Goal: Information Seeking & Learning: Learn about a topic

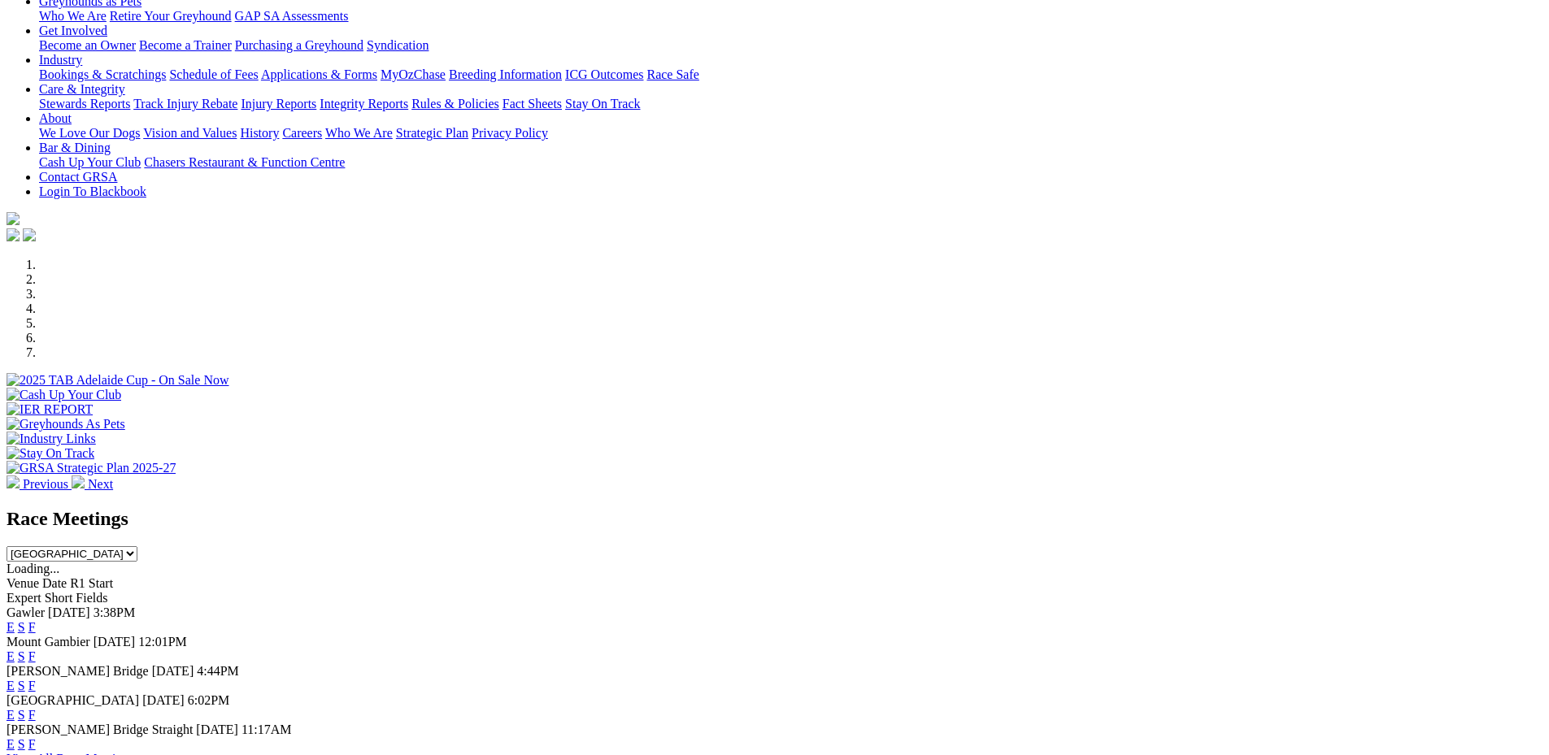
scroll to position [302, 0]
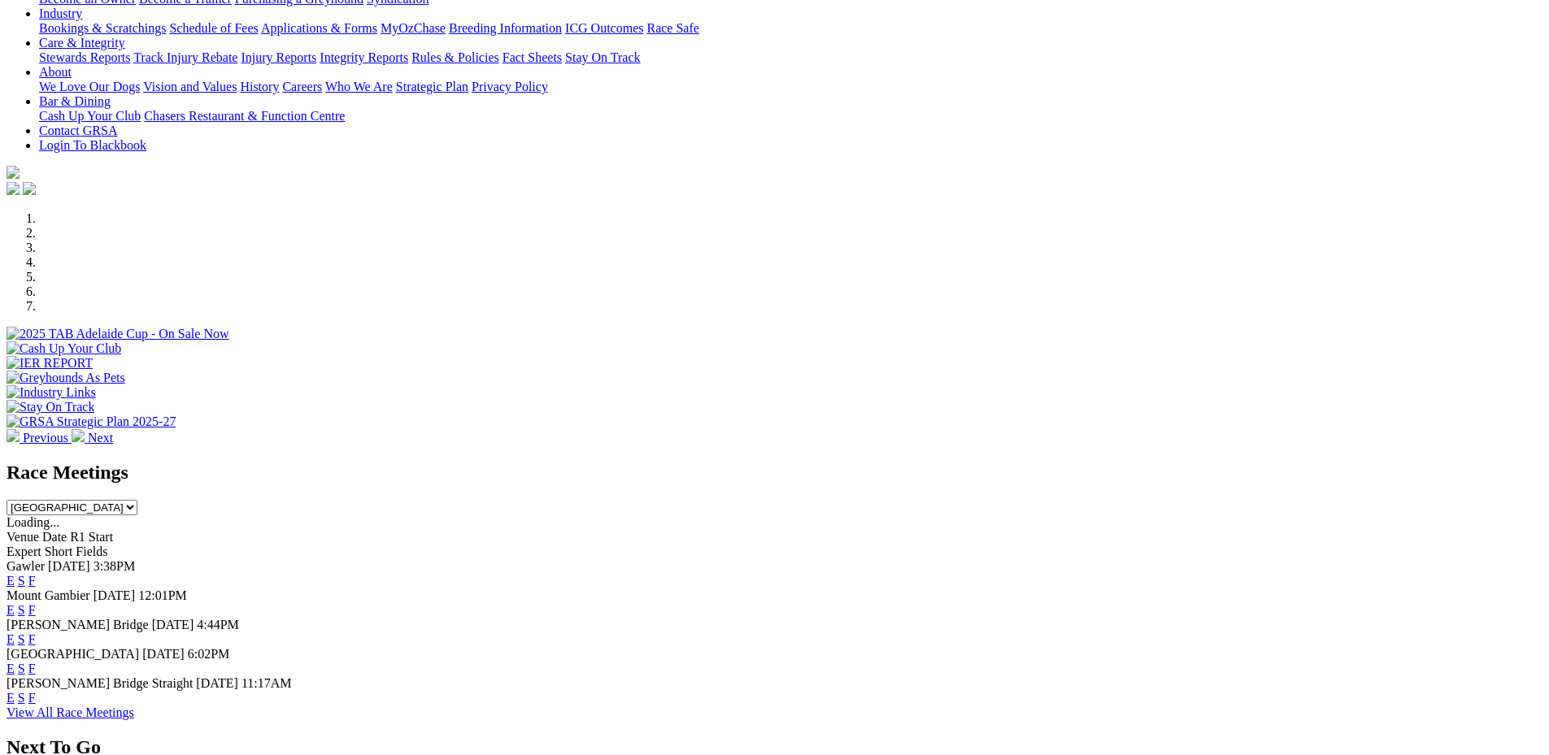
click at [15, 662] on link "E" at bounding box center [11, 669] width 8 height 14
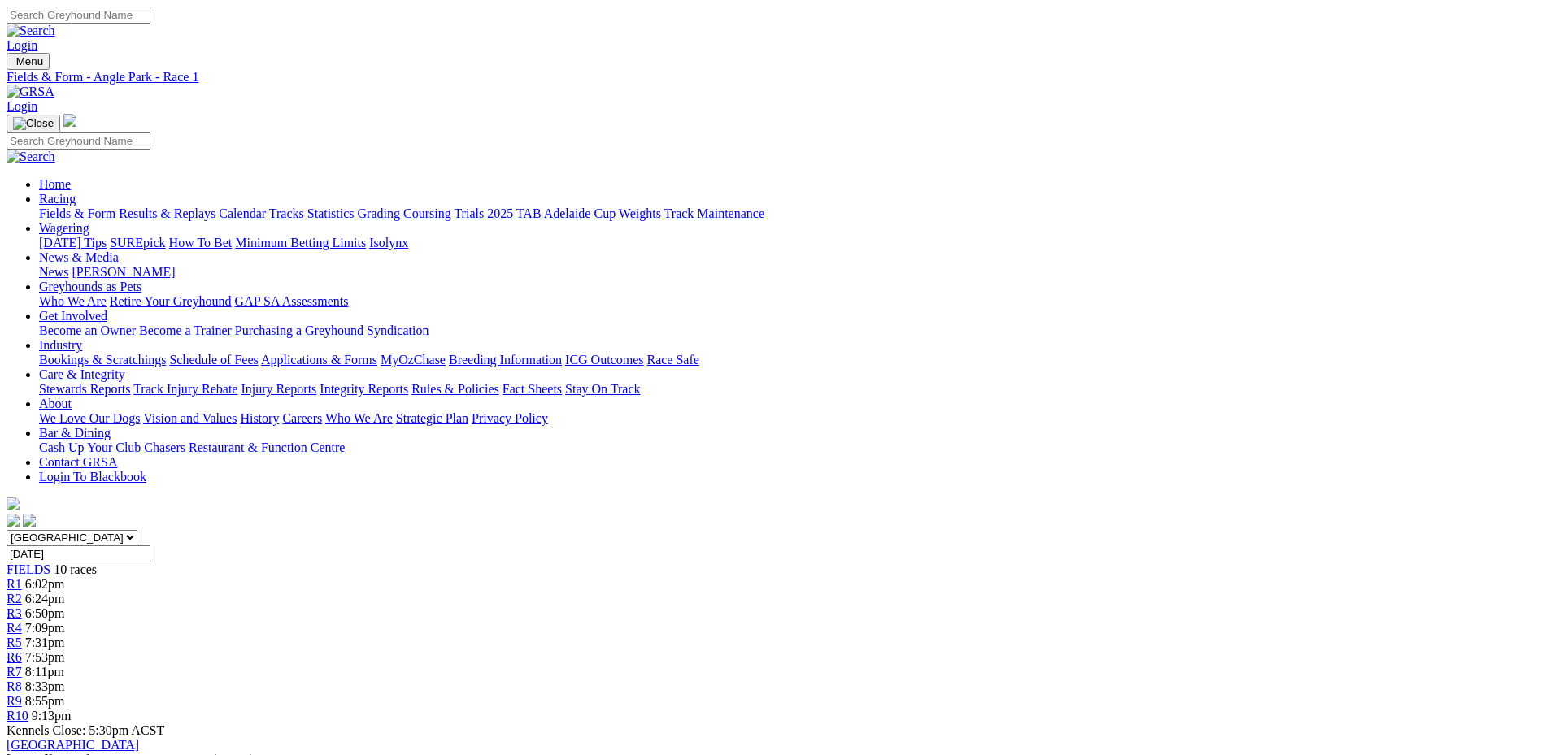
click at [515, 592] on div "R2 6:24pm" at bounding box center [775, 599] width 1536 height 15
click at [22, 606] on span "R3" at bounding box center [14, 613] width 15 height 14
click at [22, 621] on link "R4" at bounding box center [14, 628] width 15 height 14
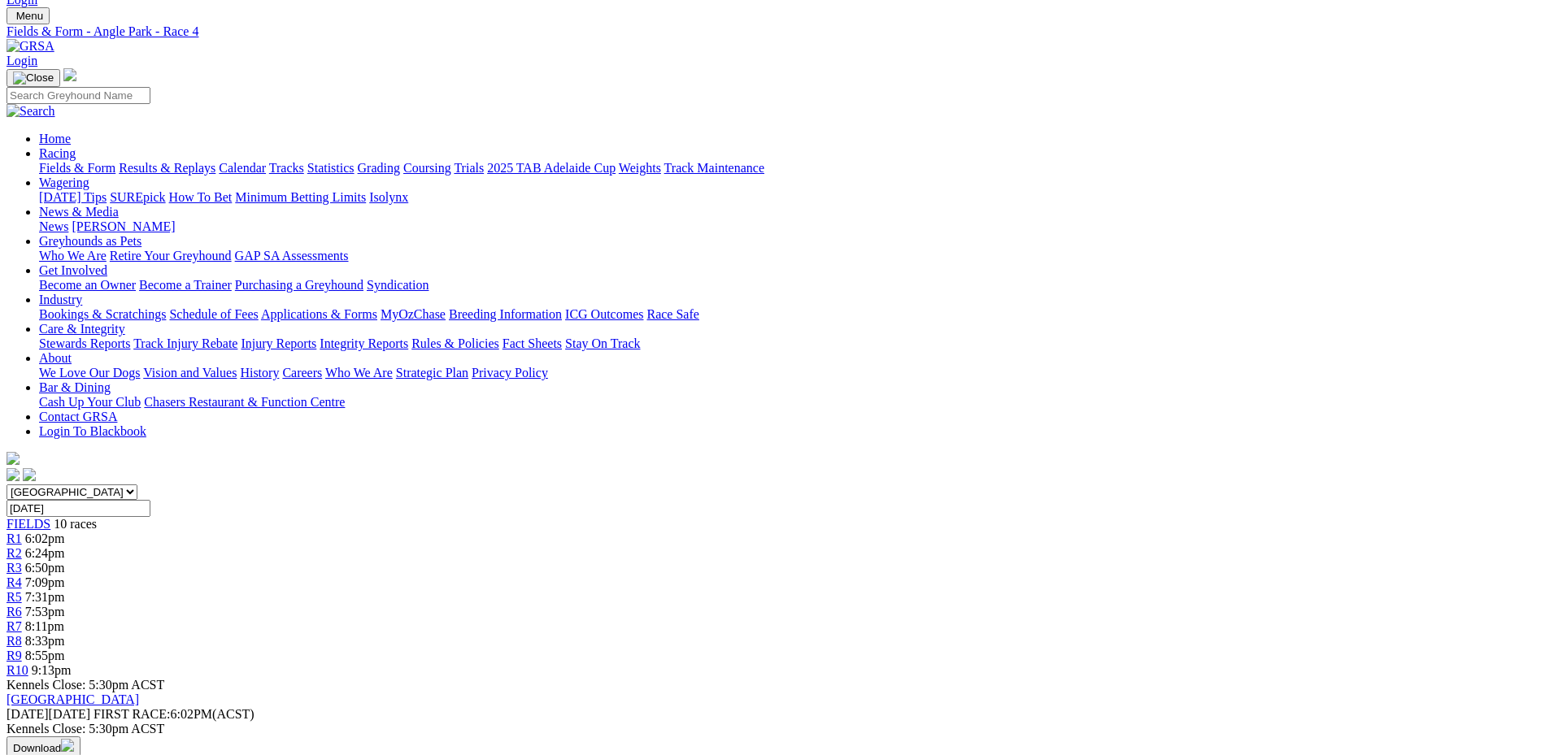
scroll to position [42, 0]
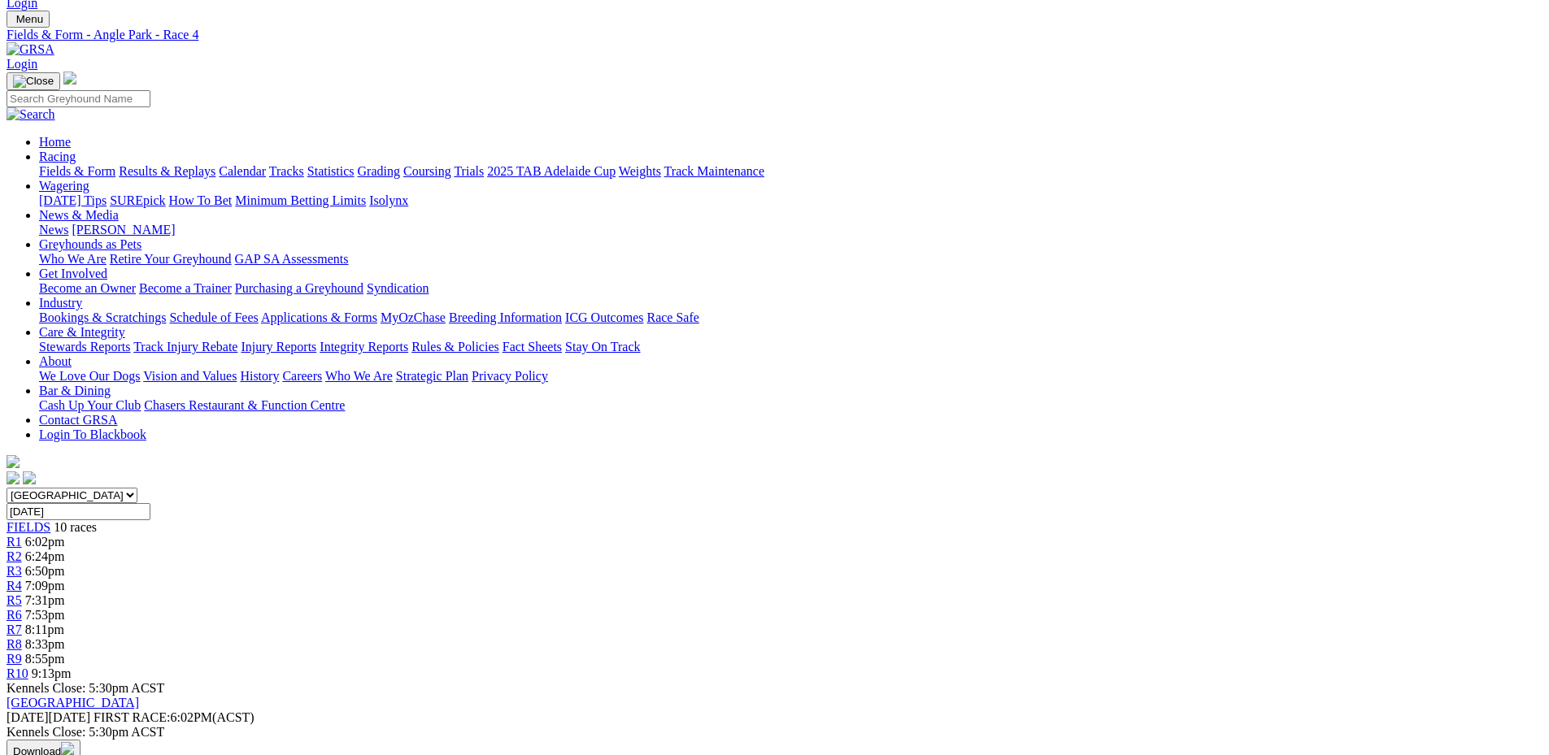
click at [65, 564] on span "6:50pm" at bounding box center [45, 571] width 40 height 14
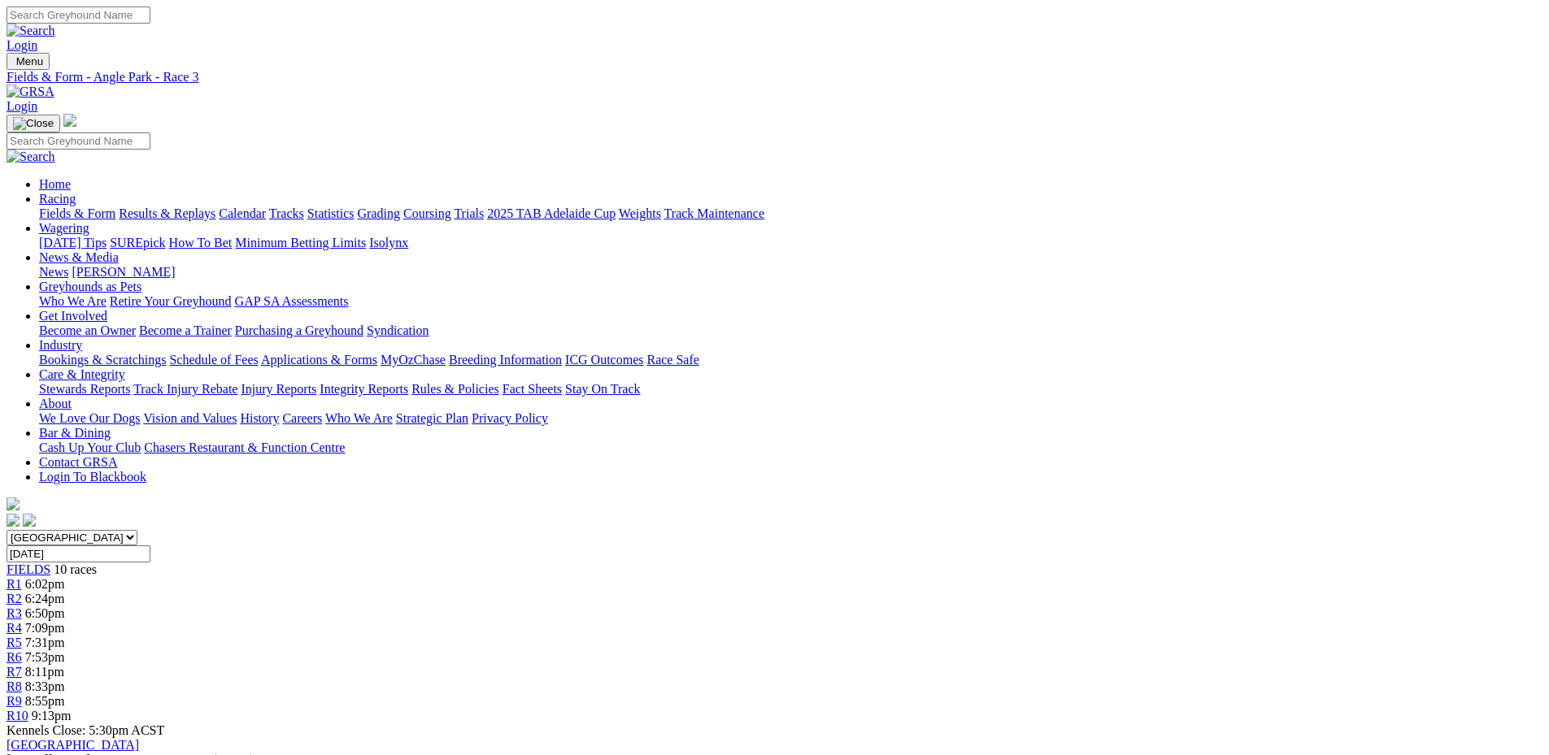
click at [776, 636] on div "R5 7:31pm" at bounding box center [775, 643] width 1536 height 15
click at [22, 665] on link "R7" at bounding box center [14, 672] width 15 height 14
click at [1035, 680] on div "R8 8:33pm" at bounding box center [775, 687] width 1536 height 15
click at [65, 694] on span "8:55pm" at bounding box center [45, 701] width 40 height 14
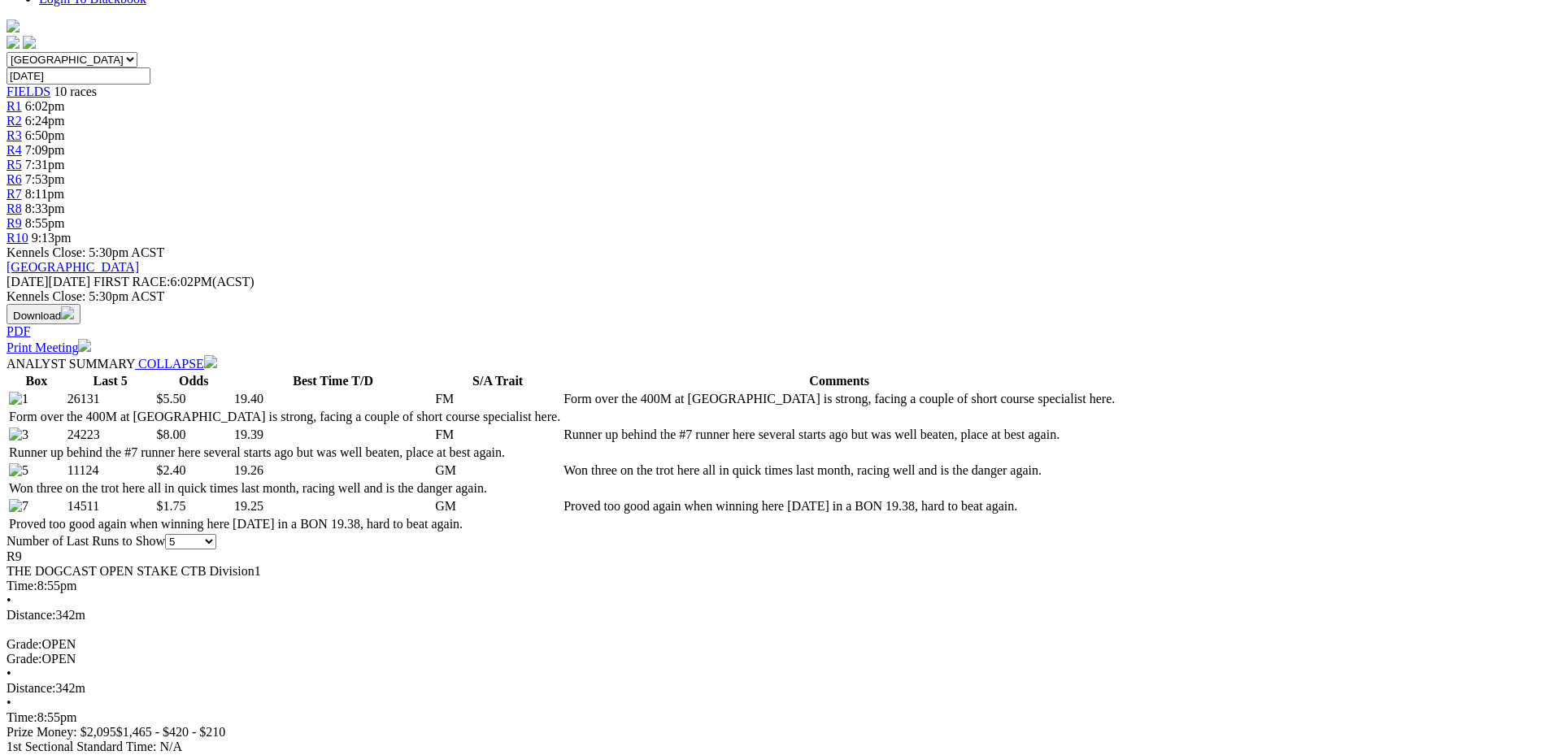
scroll to position [502, 0]
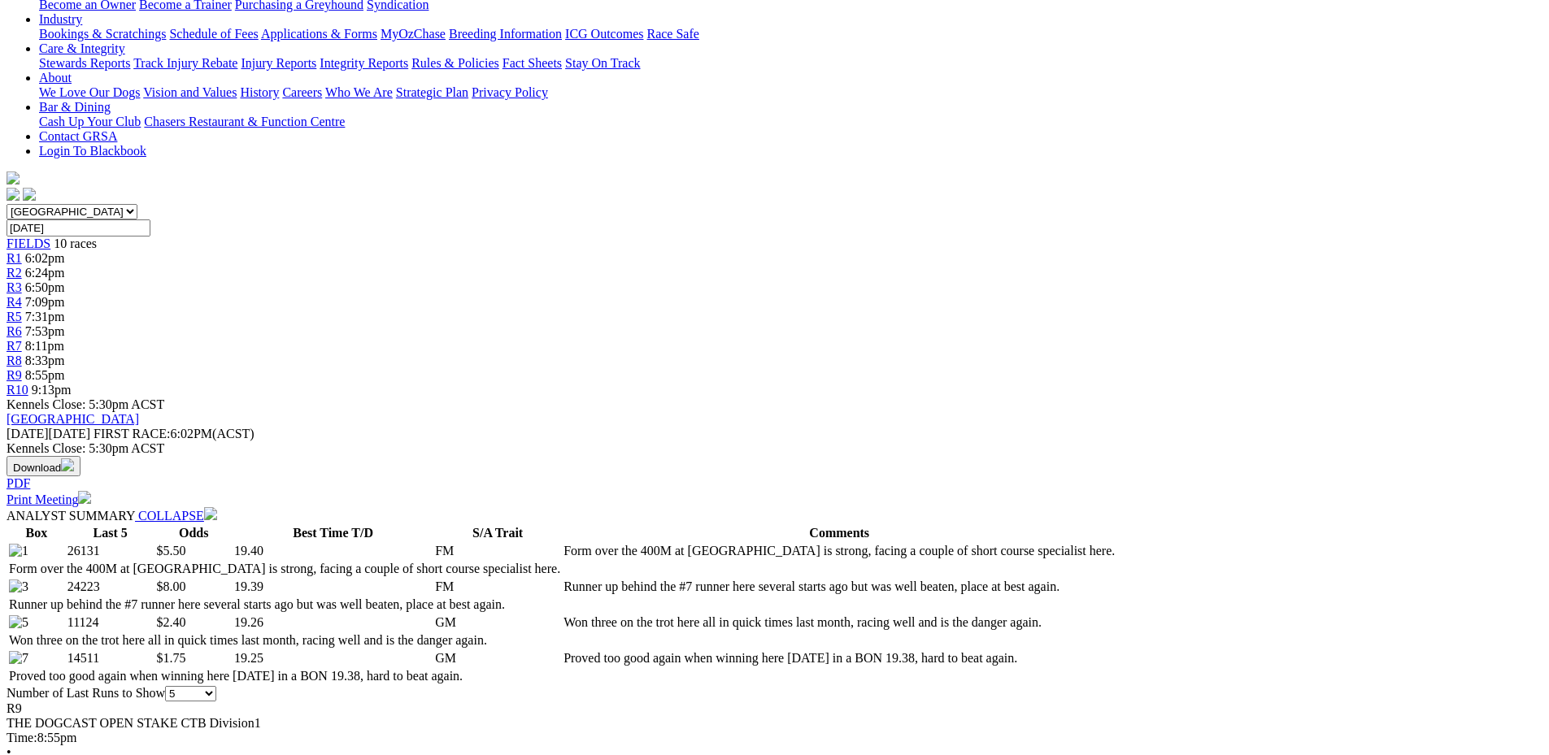
scroll to position [0, 0]
